Goal: Task Accomplishment & Management: Use online tool/utility

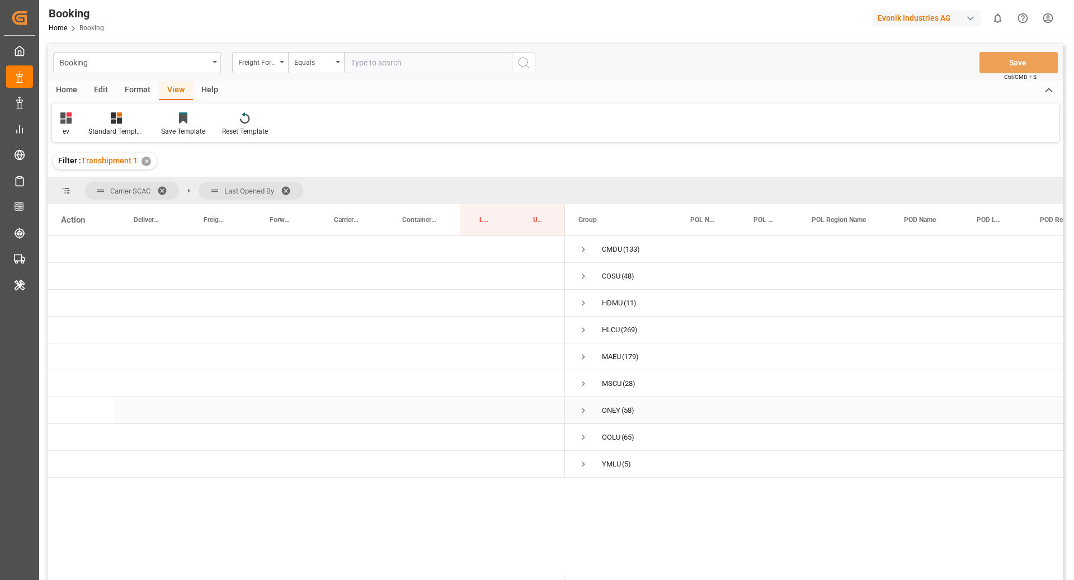
click at [582, 409] on span "Press SPACE to select this row." at bounding box center [583, 410] width 10 height 10
click at [609, 439] on span "Press SPACE to select this row." at bounding box center [607, 437] width 10 height 10
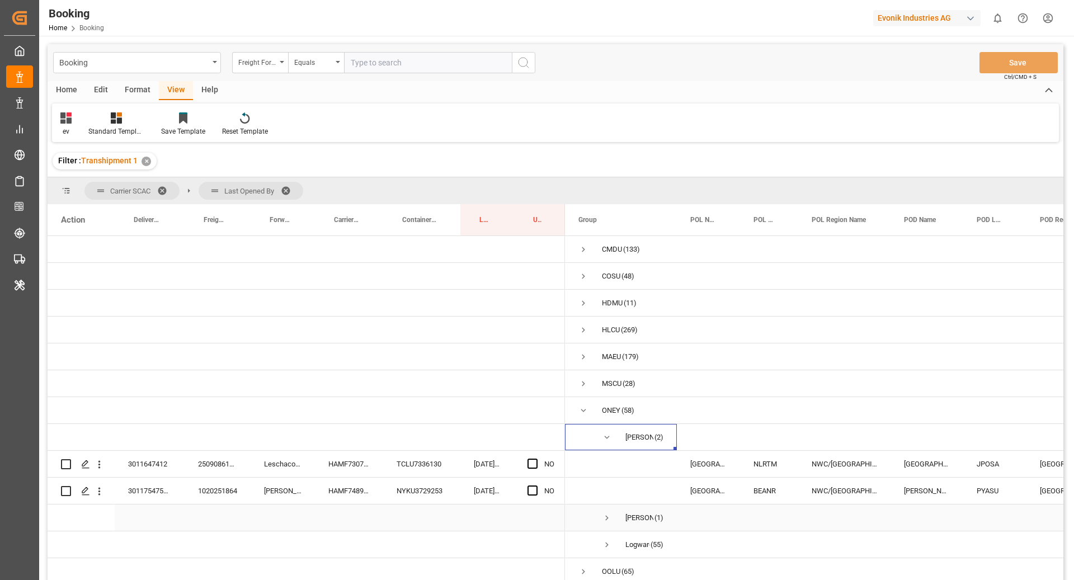
click at [606, 522] on span "Press SPACE to select this row." at bounding box center [607, 518] width 10 height 26
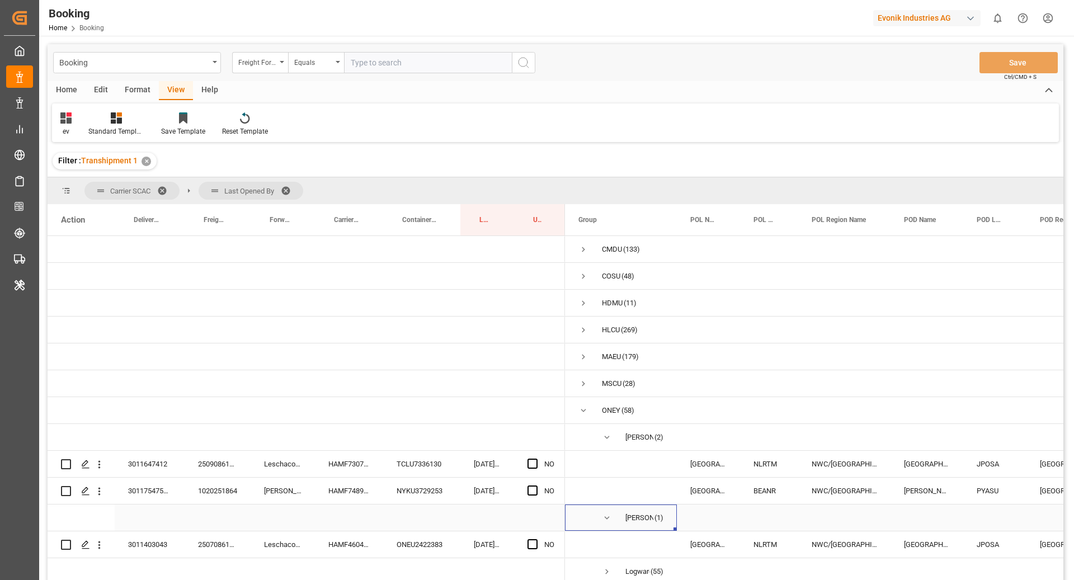
click at [602, 517] on span "Press SPACE to select this row." at bounding box center [607, 518] width 10 height 10
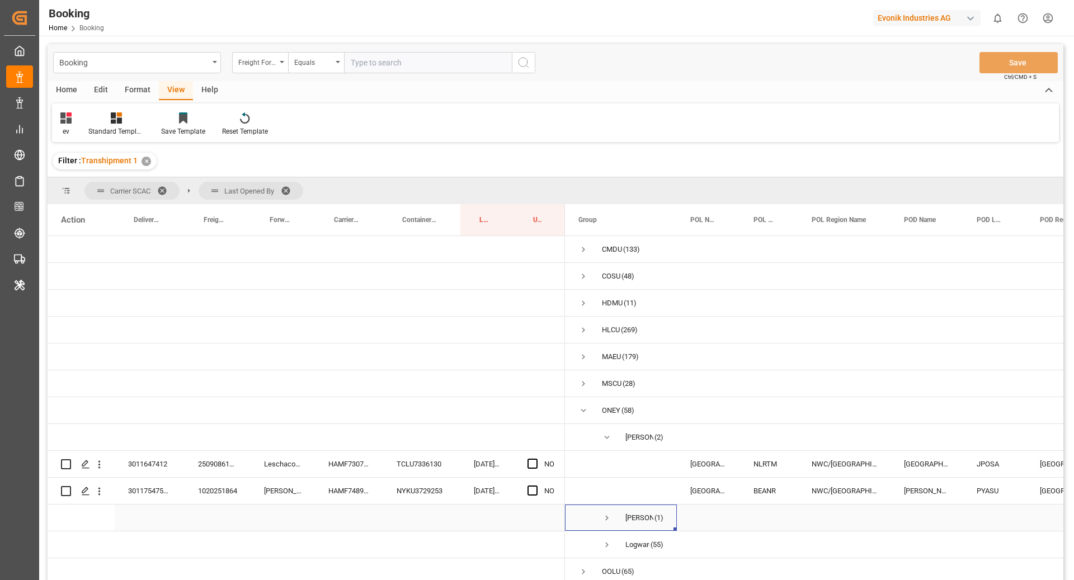
scroll to position [46, 0]
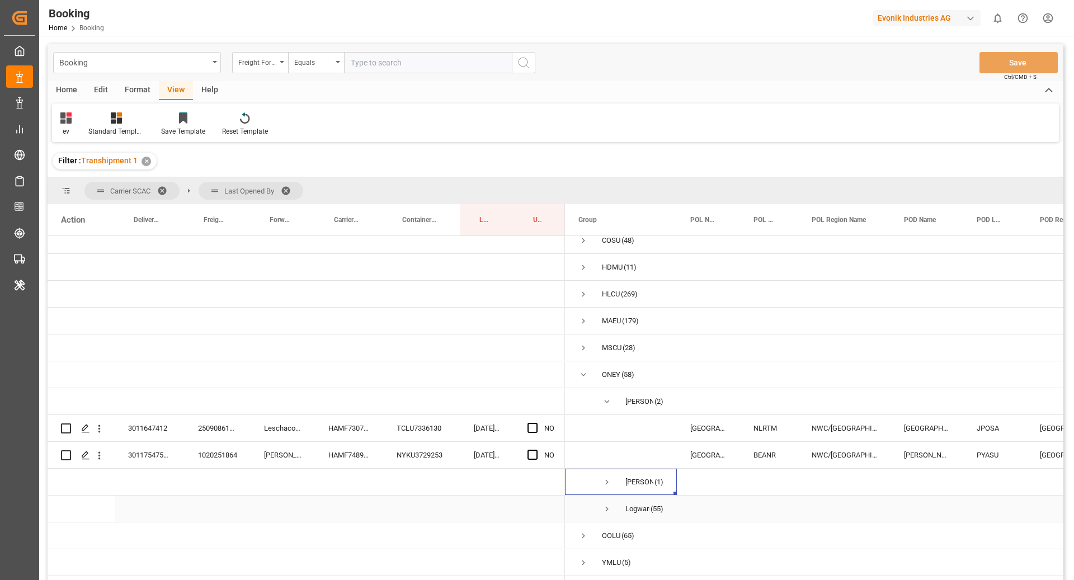
click at [602, 504] on span "Press SPACE to select this row." at bounding box center [607, 509] width 10 height 10
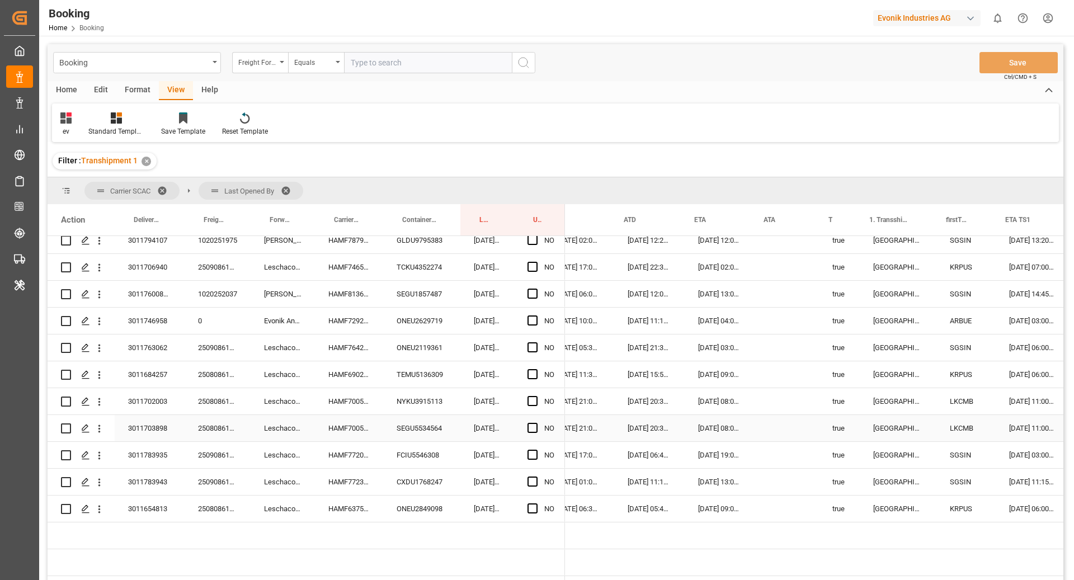
scroll to position [0, 0]
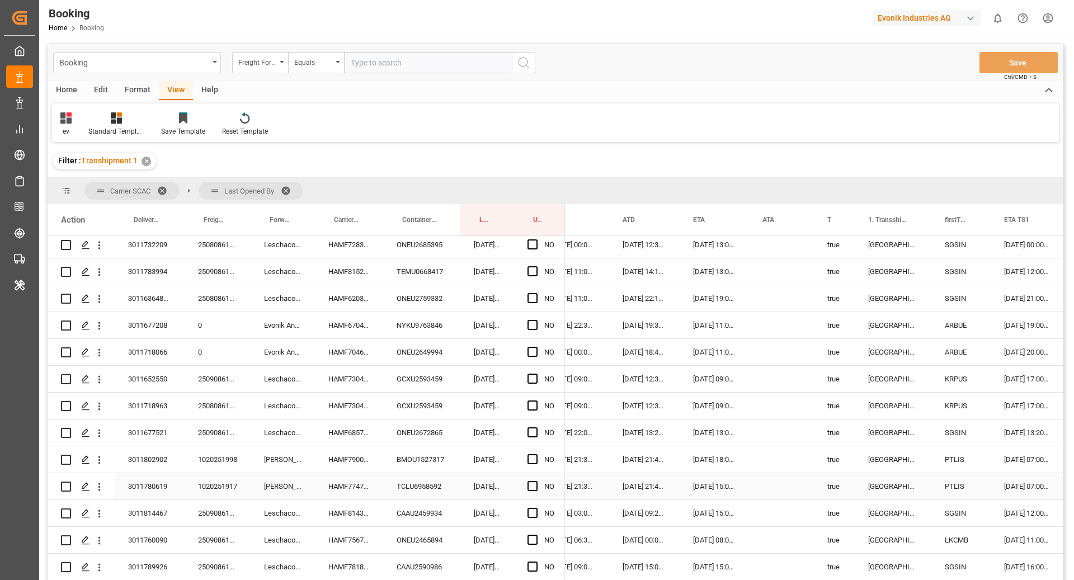
click at [773, 460] on div "Press SPACE to select this row." at bounding box center [781, 459] width 65 height 26
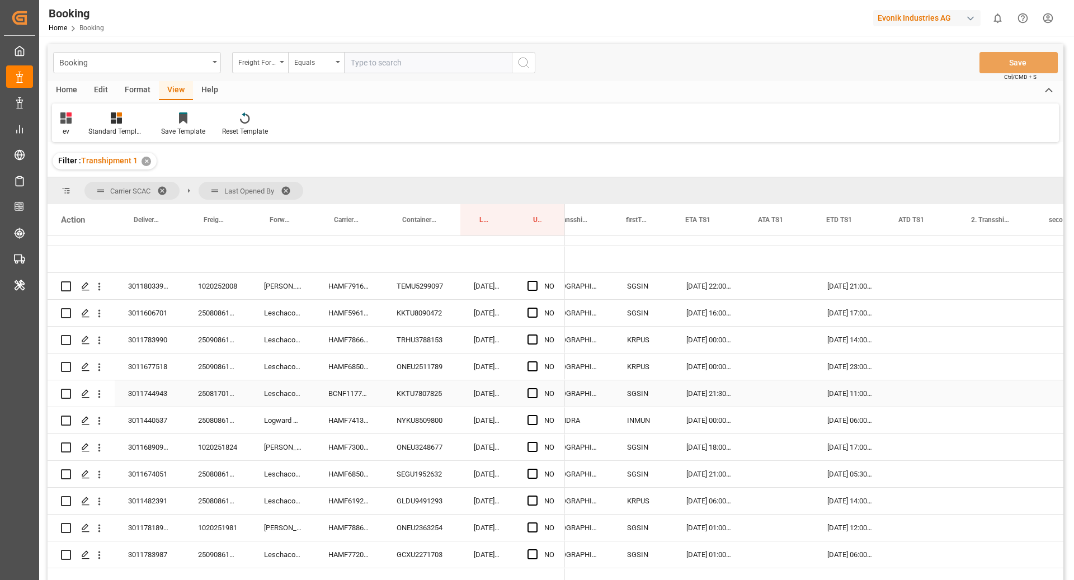
scroll to position [0, 1096]
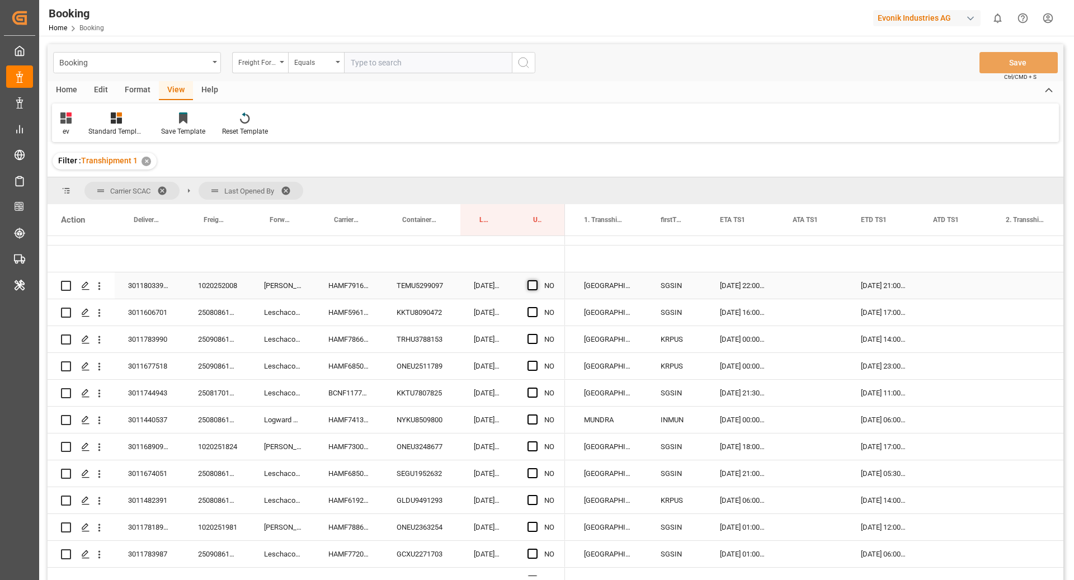
click at [535, 286] on span "Press SPACE to select this row." at bounding box center [532, 285] width 10 height 10
click at [536, 280] on input "Press SPACE to select this row." at bounding box center [536, 280] width 0 height 0
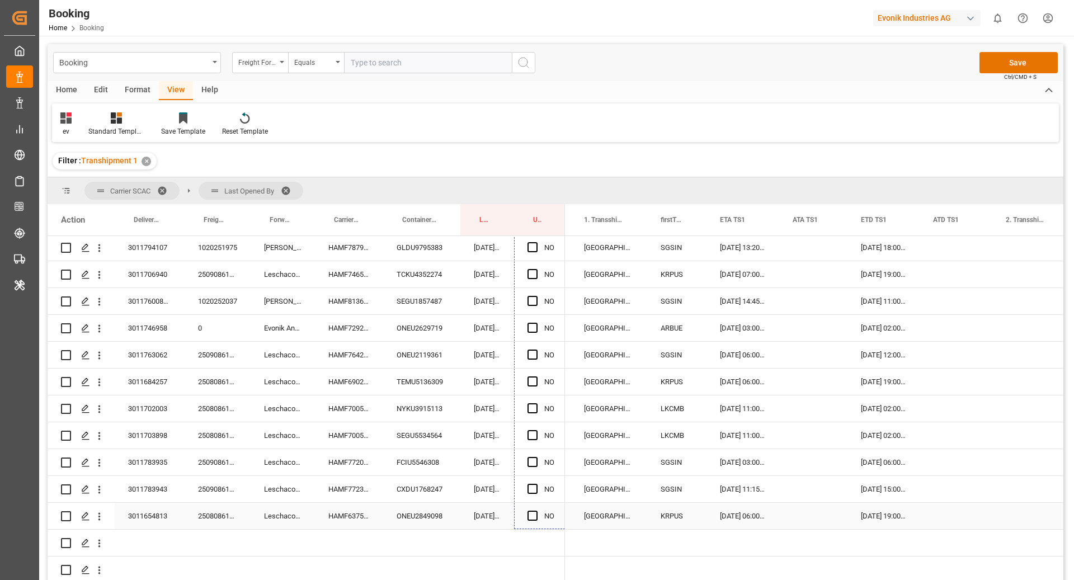
scroll to position [1523, 0]
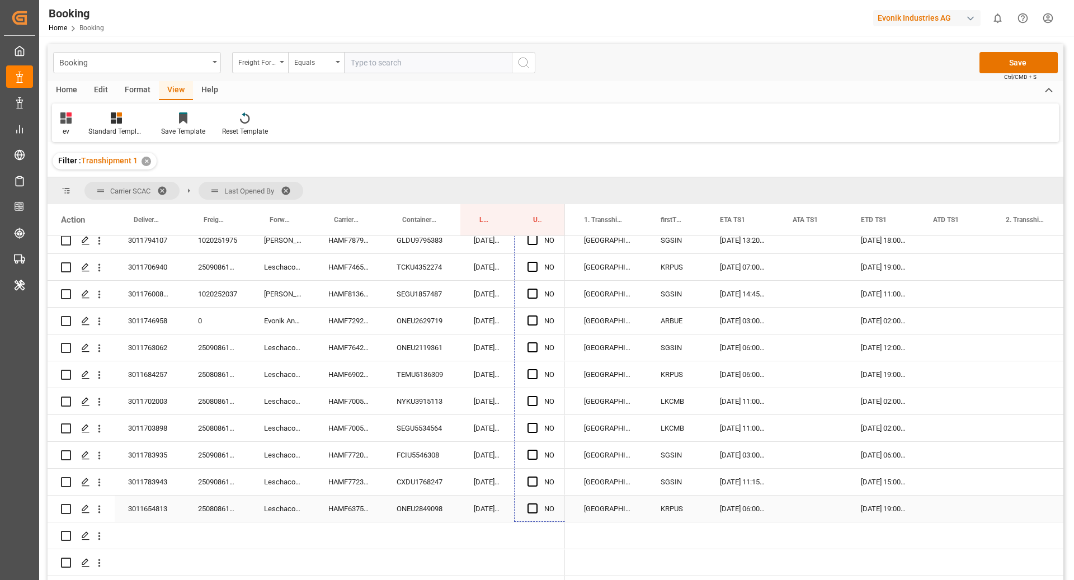
drag, startPoint x: 563, startPoint y: 296, endPoint x: 546, endPoint y: 493, distance: 197.5
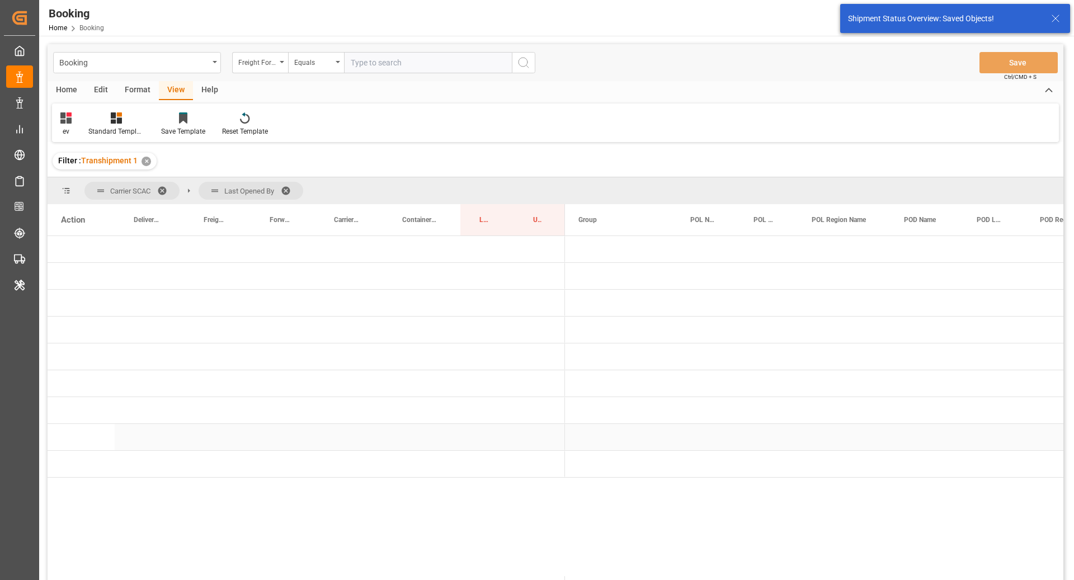
scroll to position [0, 0]
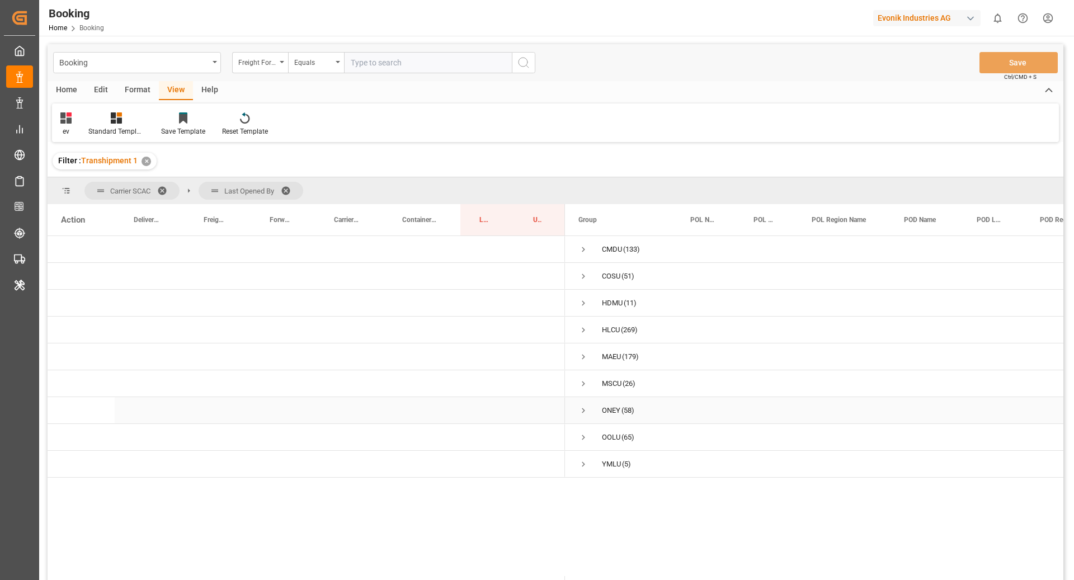
click at [587, 415] on span "Press SPACE to select this row." at bounding box center [583, 411] width 10 height 26
click at [608, 440] on span "Press SPACE to select this row." at bounding box center [607, 437] width 10 height 10
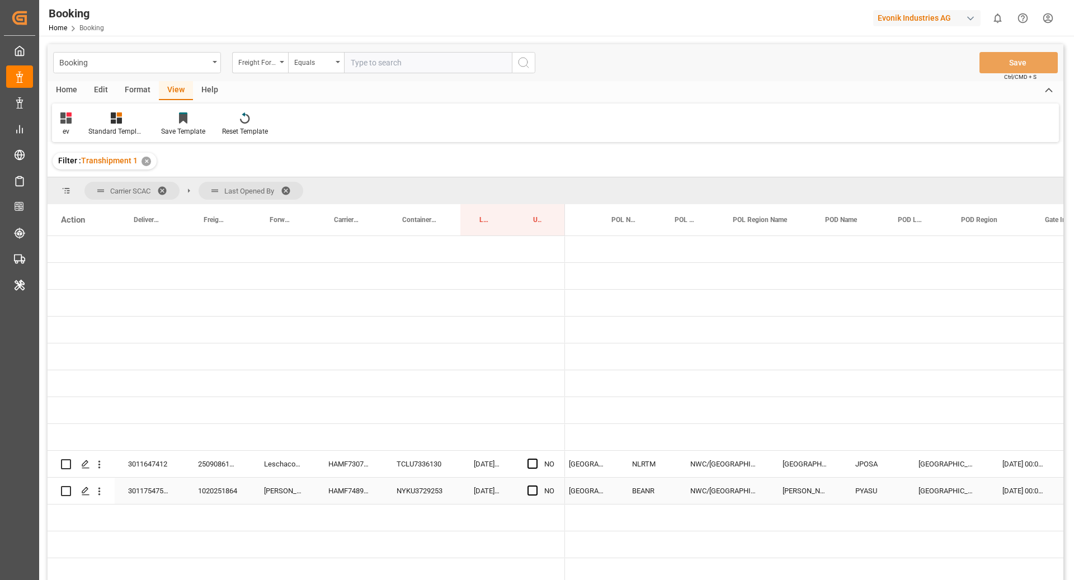
scroll to position [0, 181]
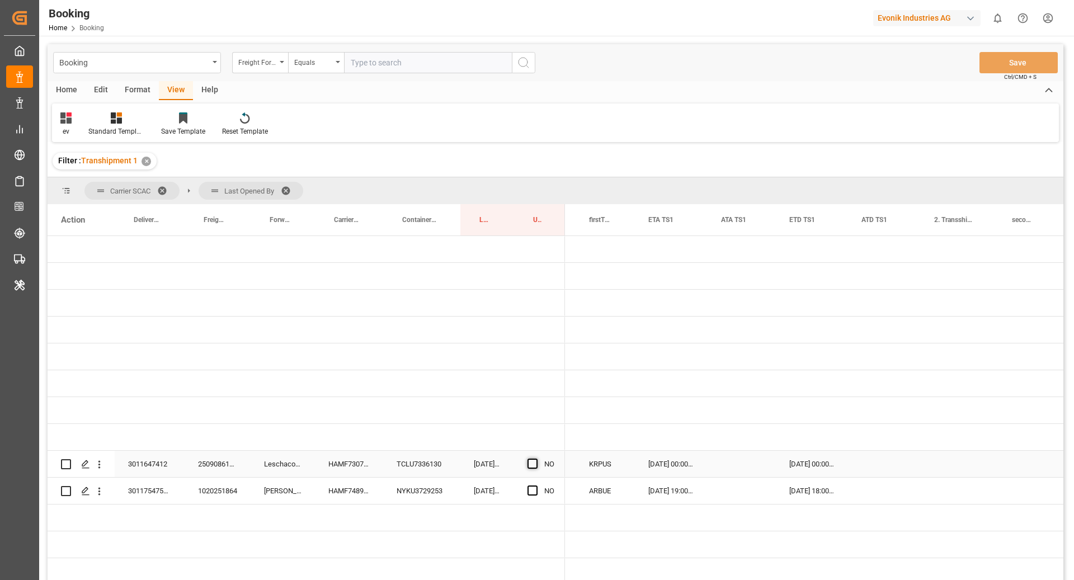
click at [536, 461] on span "Press SPACE to select this row." at bounding box center [532, 464] width 10 height 10
click at [536, 459] on input "Press SPACE to select this row." at bounding box center [536, 459] width 0 height 0
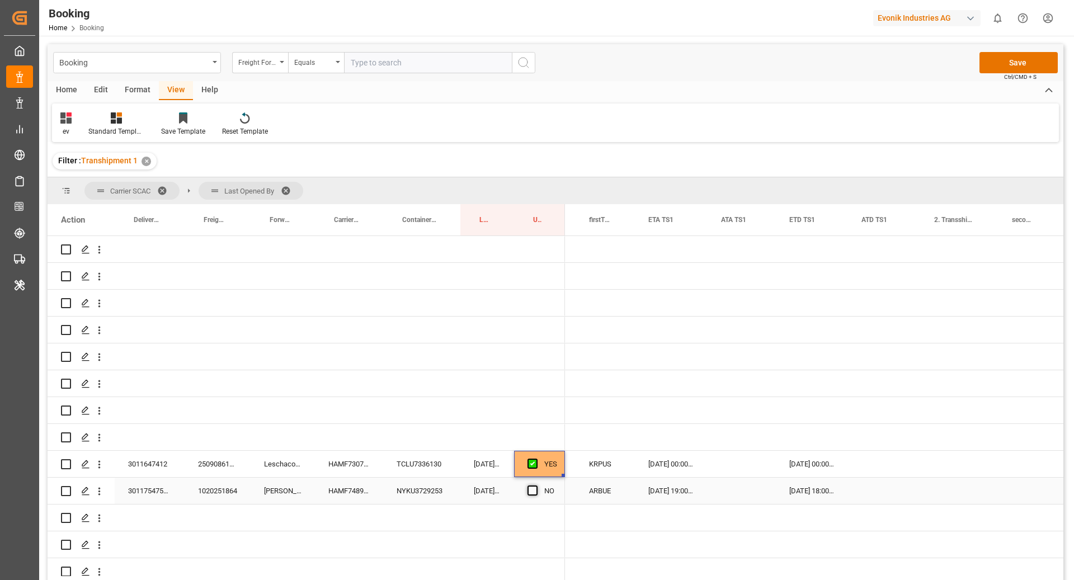
click at [531, 491] on span "Press SPACE to select this row." at bounding box center [532, 490] width 10 height 10
click at [536, 485] on input "Press SPACE to select this row." at bounding box center [536, 485] width 0 height 0
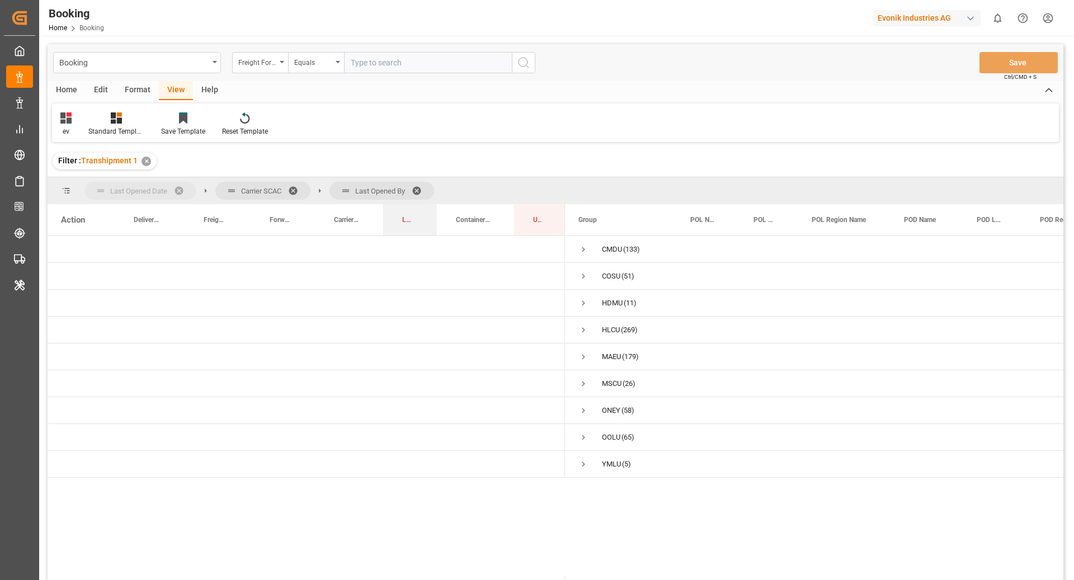
drag, startPoint x: 485, startPoint y: 221, endPoint x: 141, endPoint y: 186, distance: 345.7
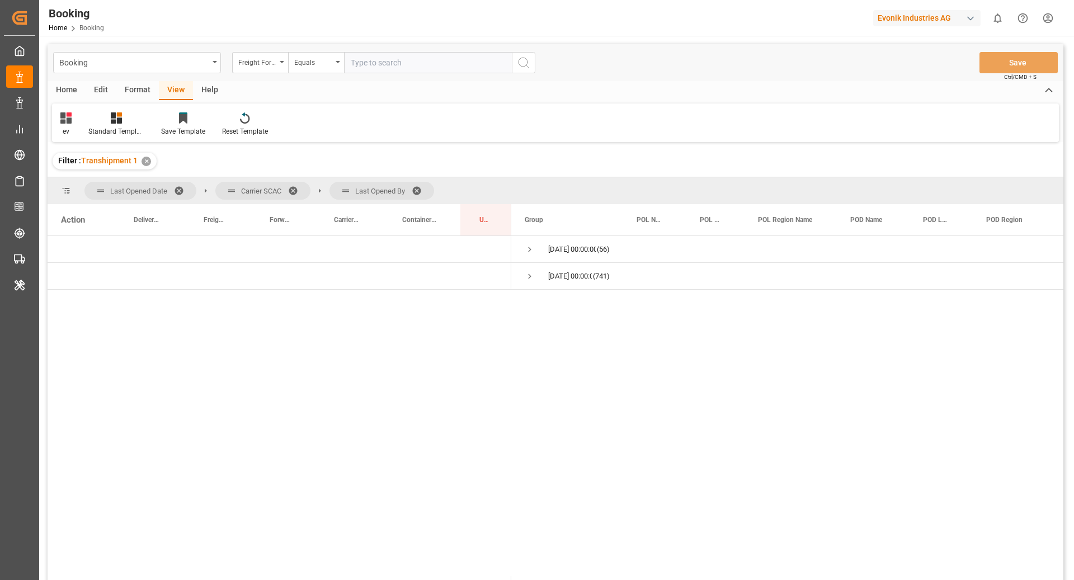
click at [297, 188] on span at bounding box center [297, 191] width 18 height 10
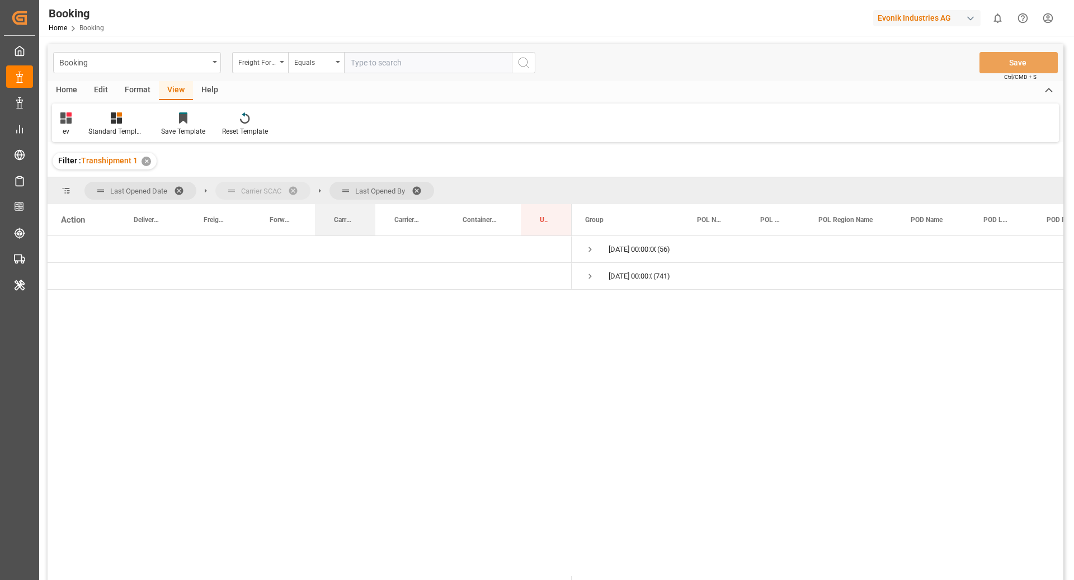
drag, startPoint x: 484, startPoint y: 220, endPoint x: 253, endPoint y: 184, distance: 233.7
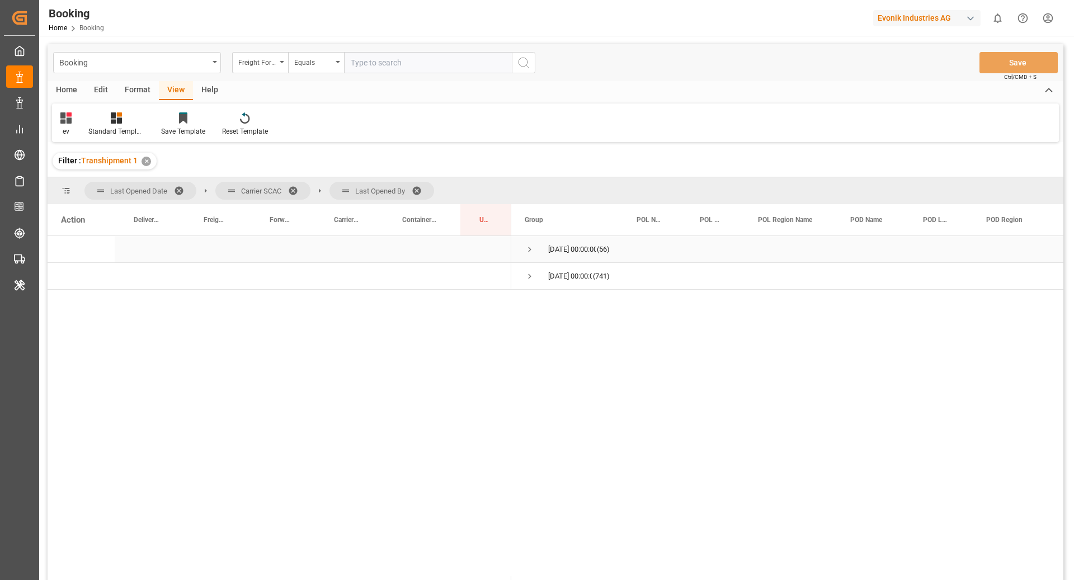
click at [528, 249] on span "Press SPACE to select this row." at bounding box center [529, 249] width 10 height 10
